Goal: Task Accomplishment & Management: Complete application form

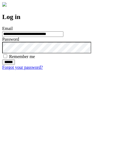
type input "**********"
click at [15, 65] on input "******" at bounding box center [8, 62] width 13 height 6
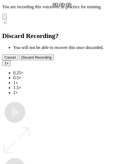
type input "**********"
